Goal: Complete application form: Complete application form

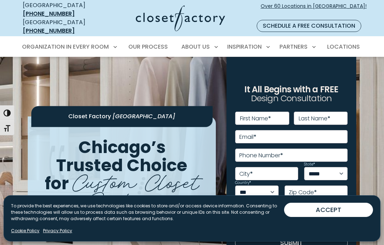
click at [341, 211] on button "ACCEPT" at bounding box center [328, 210] width 89 height 14
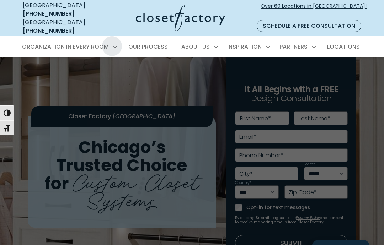
click at [119, 37] on div "Organization in Every Room Custom Closets Walk-In Closets Reach-In Closets Home…" at bounding box center [68, 47] width 103 height 20
click at [112, 42] on div "Organization in Every Room Custom Closets Walk-In Closets Reach-In Closets Home…" at bounding box center [68, 47] width 103 height 20
click at [52, 108] on span "Home Office" at bounding box center [42, 111] width 33 height 7
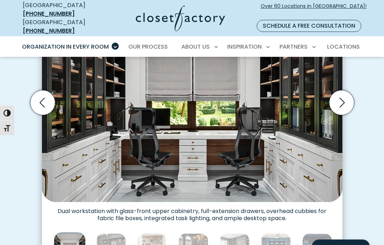
scroll to position [264, 0]
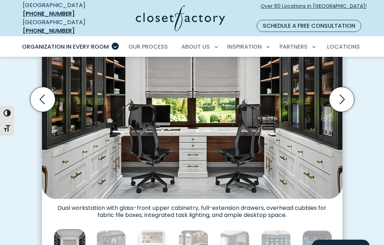
click at [116, 239] on img "Thumbnail Gallery" at bounding box center [111, 246] width 30 height 30
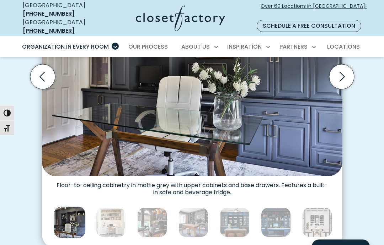
click at [113, 218] on img "Thumbnail Gallery" at bounding box center [111, 223] width 30 height 30
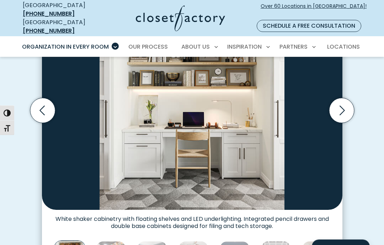
scroll to position [261, 0]
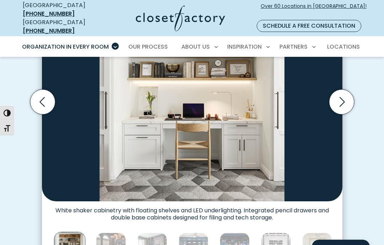
click at [340, 97] on icon "Next slide" at bounding box center [342, 102] width 5 height 10
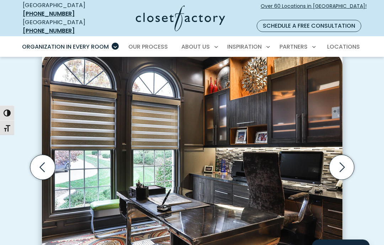
scroll to position [196, 0]
click at [342, 162] on icon "Next slide" at bounding box center [341, 167] width 25 height 25
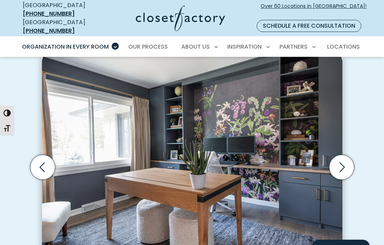
click at [343, 164] on icon "Next slide" at bounding box center [341, 167] width 25 height 25
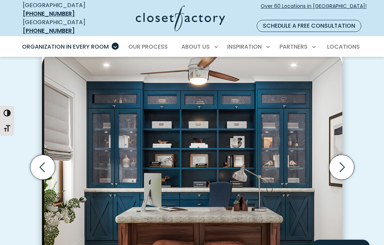
click at [345, 161] on icon "Next slide" at bounding box center [341, 167] width 25 height 25
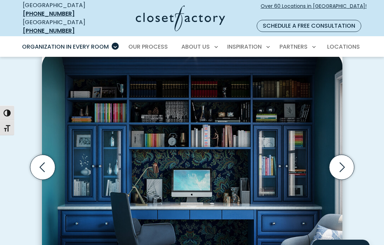
click at [344, 160] on icon "Next slide" at bounding box center [341, 167] width 25 height 25
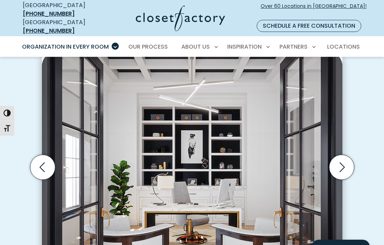
click at [348, 163] on icon "Next slide" at bounding box center [341, 167] width 25 height 25
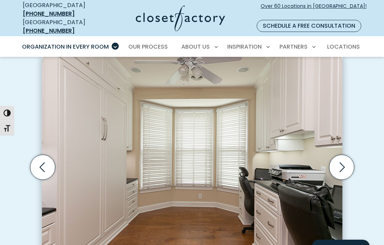
click at [349, 157] on icon "Next slide" at bounding box center [341, 167] width 25 height 25
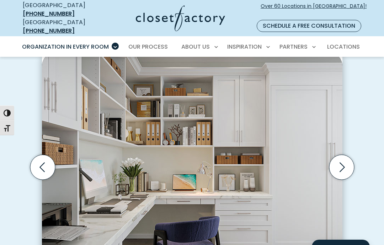
click at [349, 159] on icon "Next slide" at bounding box center [341, 167] width 25 height 25
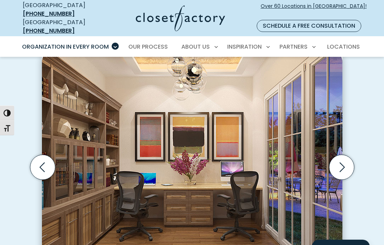
click at [346, 159] on icon "Next slide" at bounding box center [341, 167] width 25 height 25
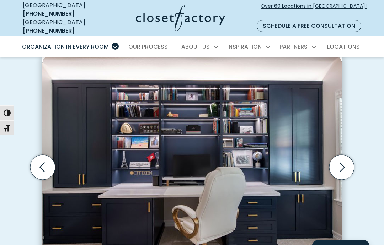
click at [345, 163] on icon "Next slide" at bounding box center [342, 168] width 5 height 10
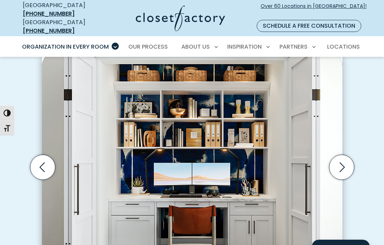
click at [345, 158] on icon "Next slide" at bounding box center [341, 167] width 25 height 25
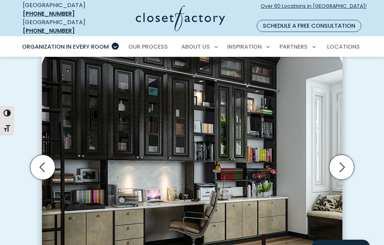
click at [346, 155] on icon "Next slide" at bounding box center [341, 167] width 25 height 25
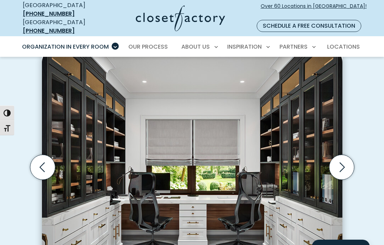
click at [346, 160] on icon "Next slide" at bounding box center [341, 167] width 25 height 25
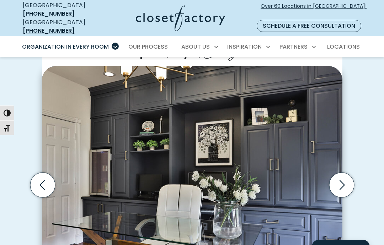
scroll to position [195, 0]
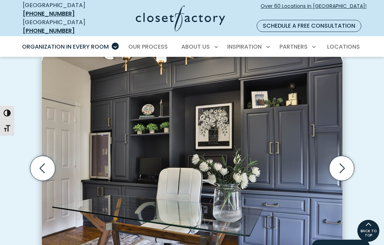
click at [343, 164] on icon "Next slide" at bounding box center [341, 168] width 25 height 25
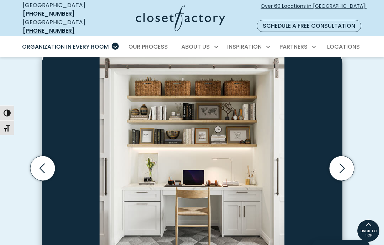
click at [343, 162] on icon "Next slide" at bounding box center [341, 168] width 25 height 25
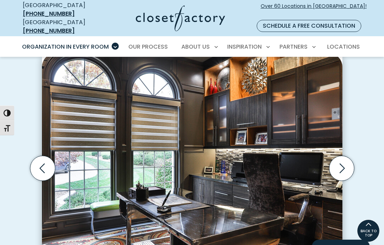
click at [345, 164] on icon "Next slide" at bounding box center [341, 168] width 25 height 25
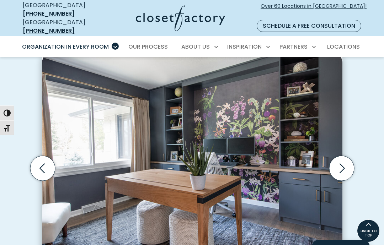
click at [345, 160] on icon "Next slide" at bounding box center [341, 168] width 25 height 25
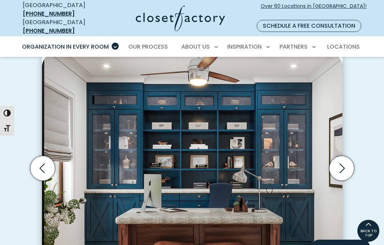
click at [346, 170] on icon "Next slide" at bounding box center [341, 168] width 25 height 25
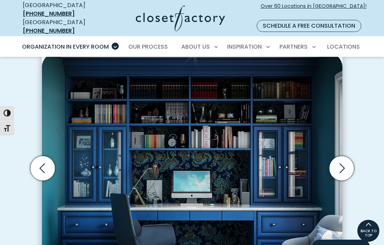
click at [344, 168] on icon "Next slide" at bounding box center [341, 168] width 25 height 25
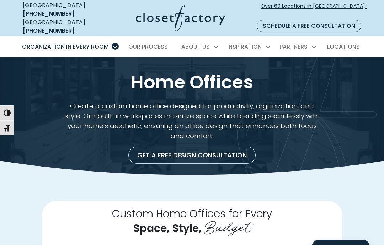
scroll to position [0, 0]
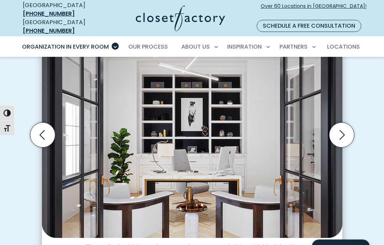
click at [340, 128] on icon "Next slide" at bounding box center [341, 135] width 25 height 25
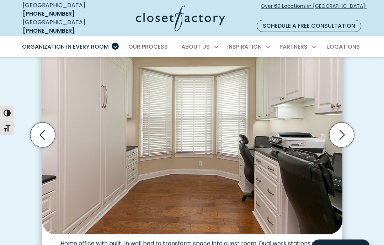
scroll to position [228, 0]
click at [344, 129] on icon "Next slide" at bounding box center [341, 135] width 25 height 25
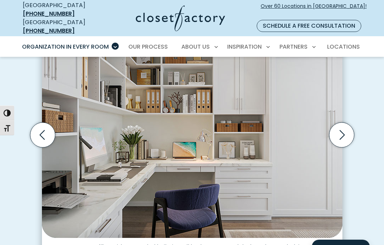
click at [343, 126] on icon "Next slide" at bounding box center [341, 135] width 25 height 25
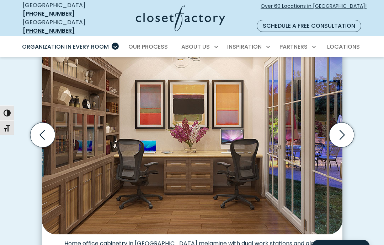
click at [344, 129] on icon "Next slide" at bounding box center [341, 135] width 25 height 25
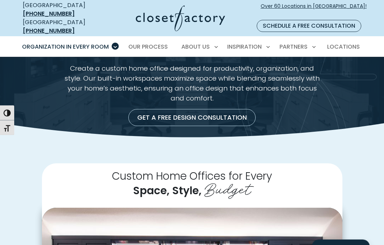
scroll to position [0, 0]
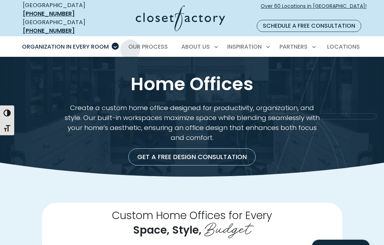
click at [154, 43] on span "Our Process" at bounding box center [147, 47] width 39 height 8
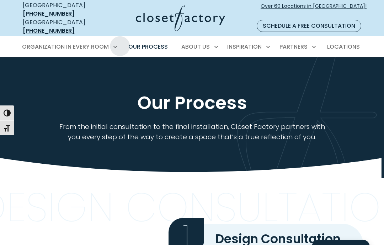
click at [122, 38] on link "Our Process" at bounding box center [148, 47] width 54 height 20
click at [354, 43] on span "Locations" at bounding box center [343, 47] width 33 height 8
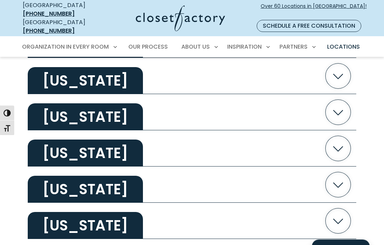
scroll to position [521, 0]
click at [339, 142] on icon "button" at bounding box center [338, 148] width 25 height 25
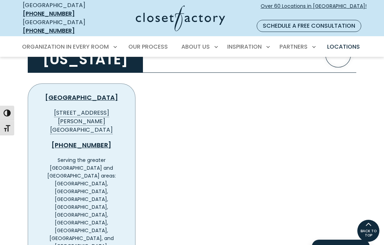
scroll to position [611, 0]
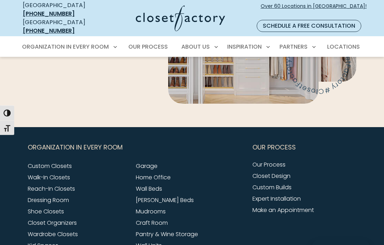
scroll to position [2572, 0]
click at [347, 20] on link "Schedule a Free Consultation" at bounding box center [309, 26] width 105 height 12
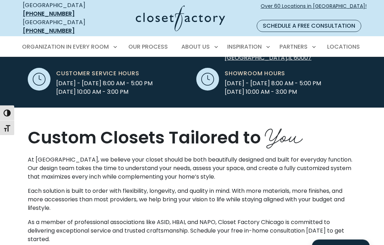
scroll to position [237, 0]
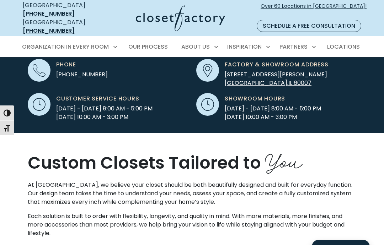
click at [343, 20] on link "Schedule a Free Consultation" at bounding box center [309, 26] width 105 height 12
click at [344, 23] on link "Schedule a Free Consultation" at bounding box center [309, 26] width 105 height 12
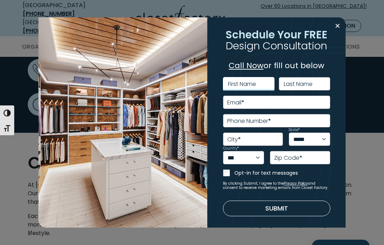
click at [259, 81] on input "First Name" at bounding box center [249, 84] width 52 height 14
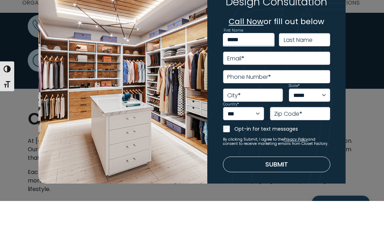
type input "*****"
click at [316, 77] on input "Last Name" at bounding box center [305, 84] width 52 height 14
type input "**********"
click at [313, 96] on input "Email *" at bounding box center [276, 103] width 107 height 14
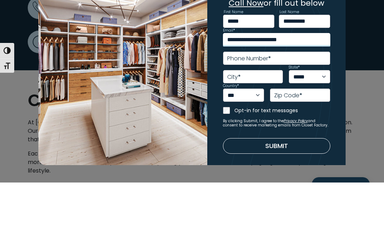
type input "**********"
click at [309, 114] on input "Phone Number *" at bounding box center [276, 121] width 107 height 14
type input "**********"
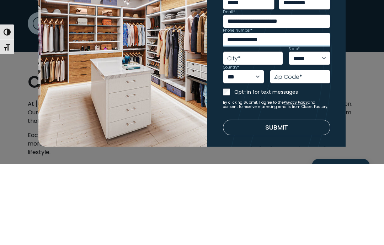
type input "**********"
click at [263, 133] on input "City *" at bounding box center [253, 140] width 60 height 14
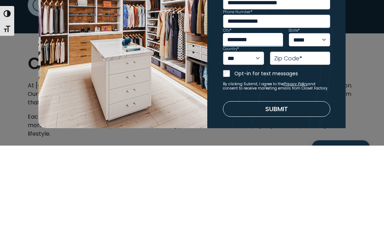
type input "*********"
click at [312, 133] on select "***** ** ** ** ** ** ** ** ** ** ** ** ** ** ** ** ** ** ** ** ** ** ** ** ** *…" at bounding box center [309, 140] width 41 height 14
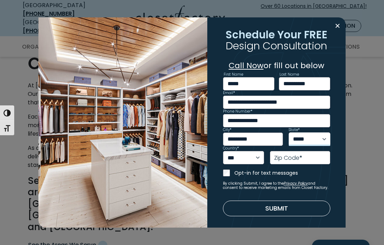
select select "**"
click at [321, 156] on input "Zip Code *" at bounding box center [300, 158] width 60 height 14
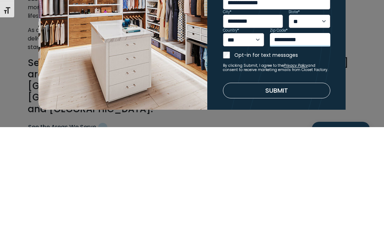
type input "*****"
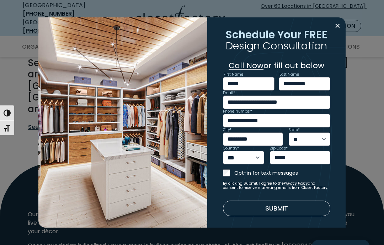
click at [302, 210] on button "Submit" at bounding box center [276, 209] width 107 height 16
